Goal: Find contact information: Find contact information

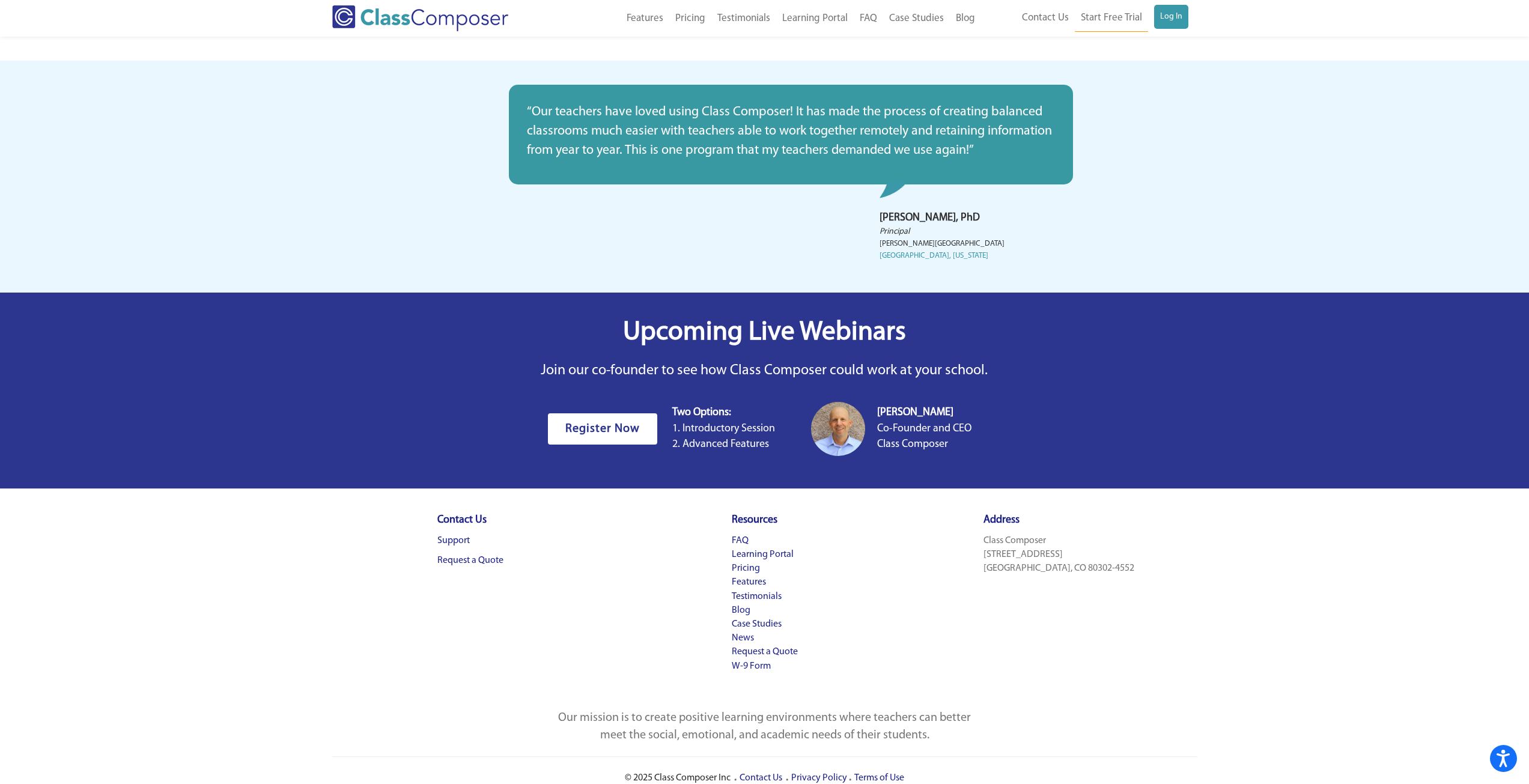
scroll to position [3446, 0]
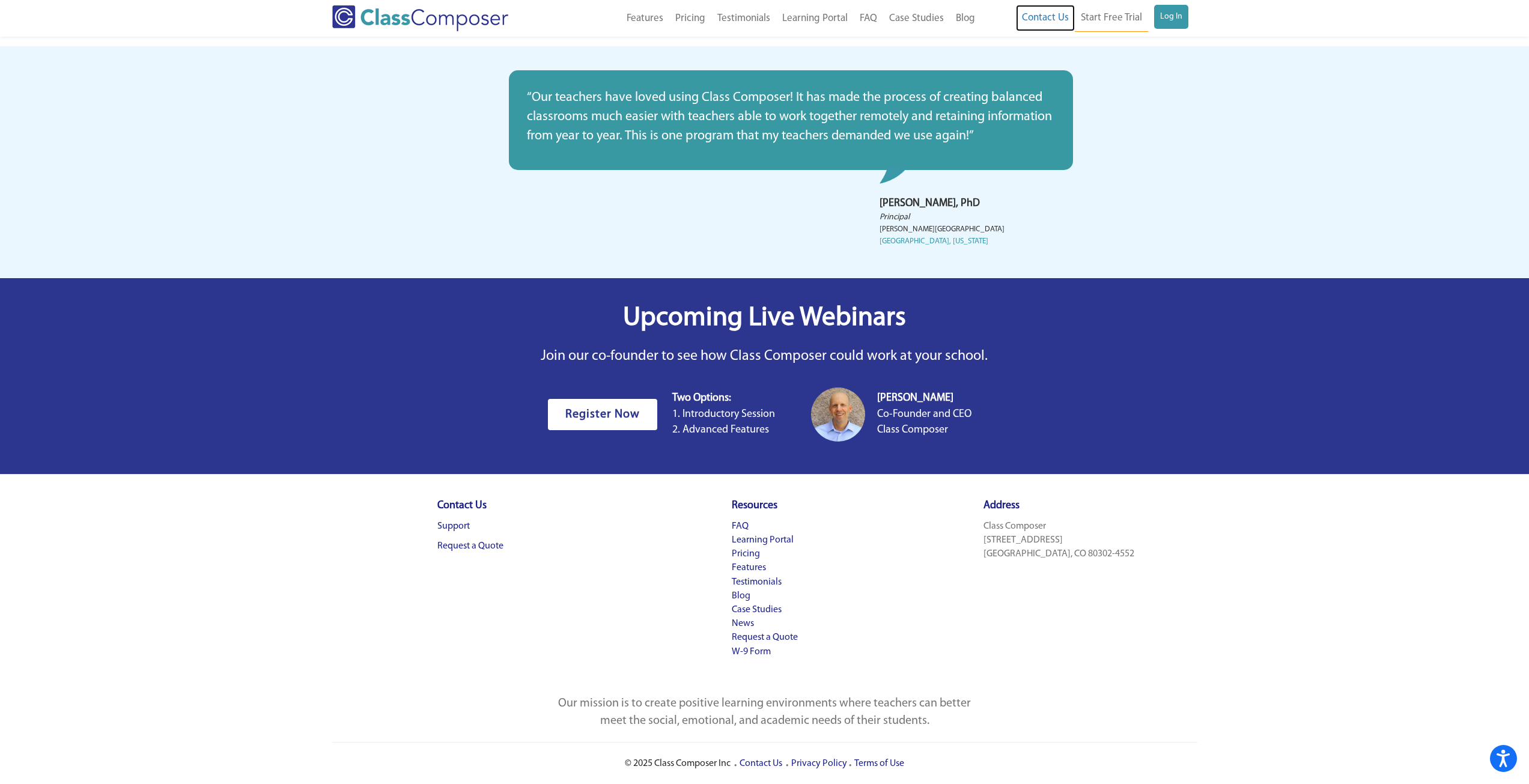
click at [1039, 20] on link "Contact Us" at bounding box center [1046, 18] width 59 height 26
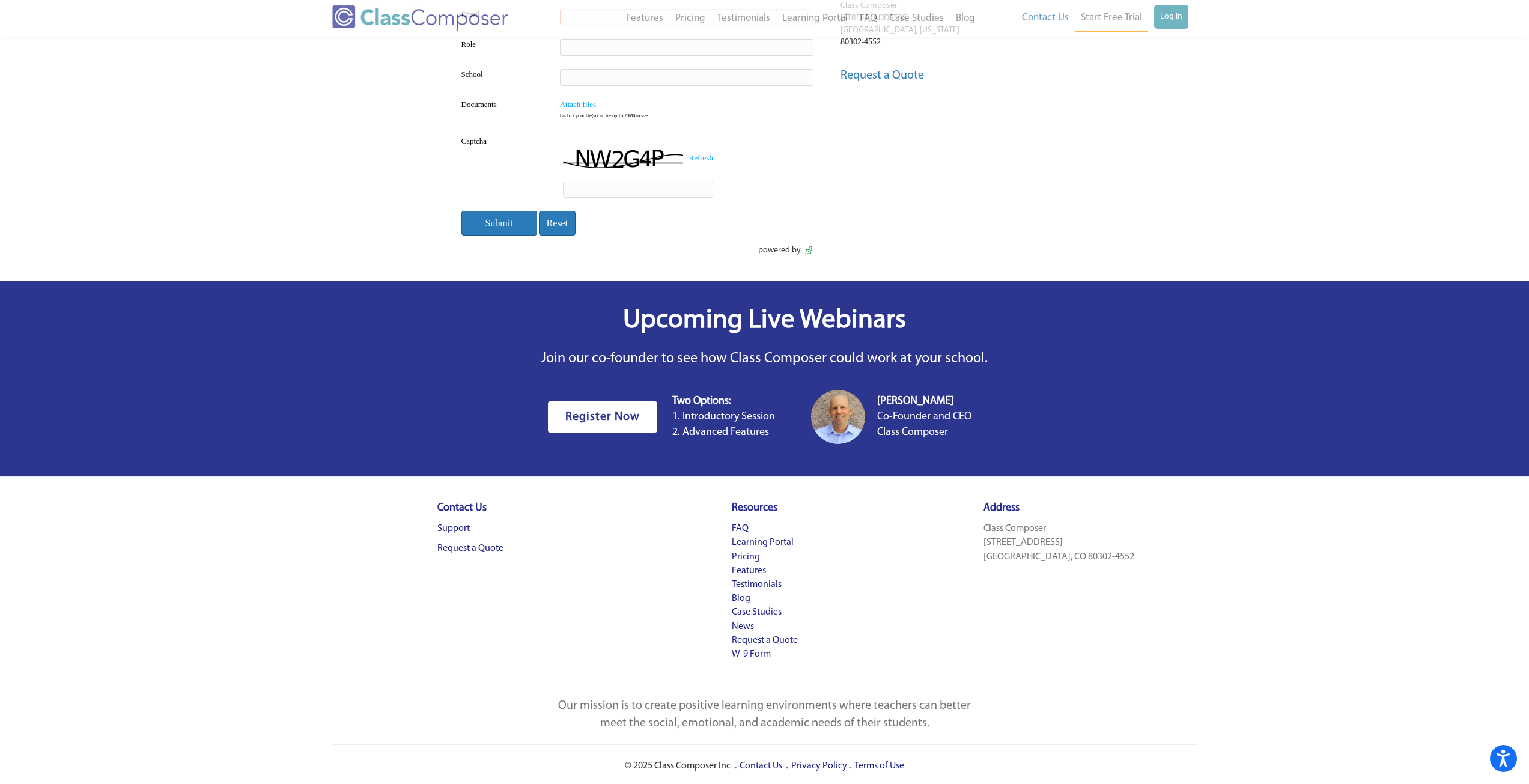
scroll to position [271, 0]
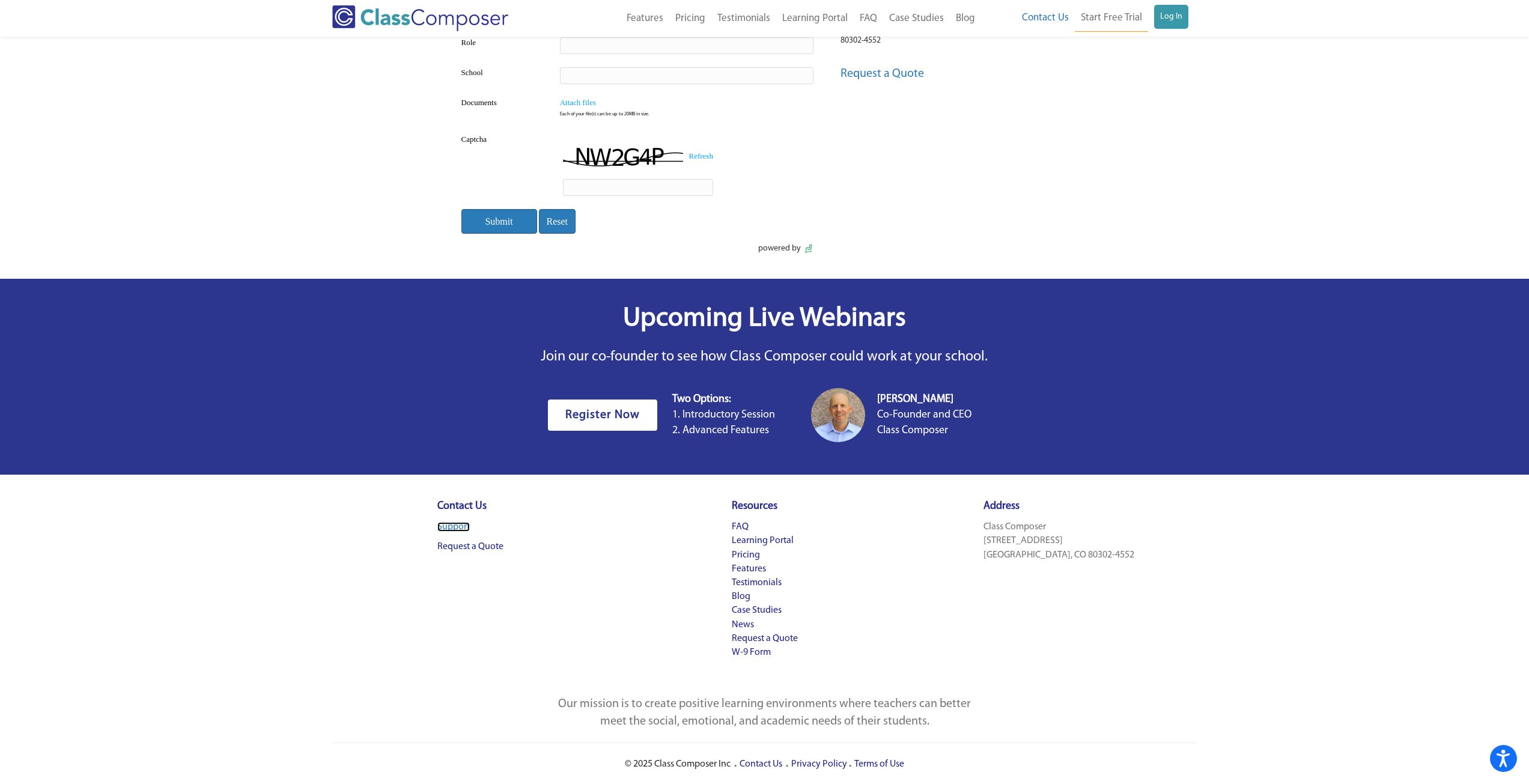
click at [461, 524] on link "Support" at bounding box center [454, 527] width 32 height 10
